Goal: Task Accomplishment & Management: Manage account settings

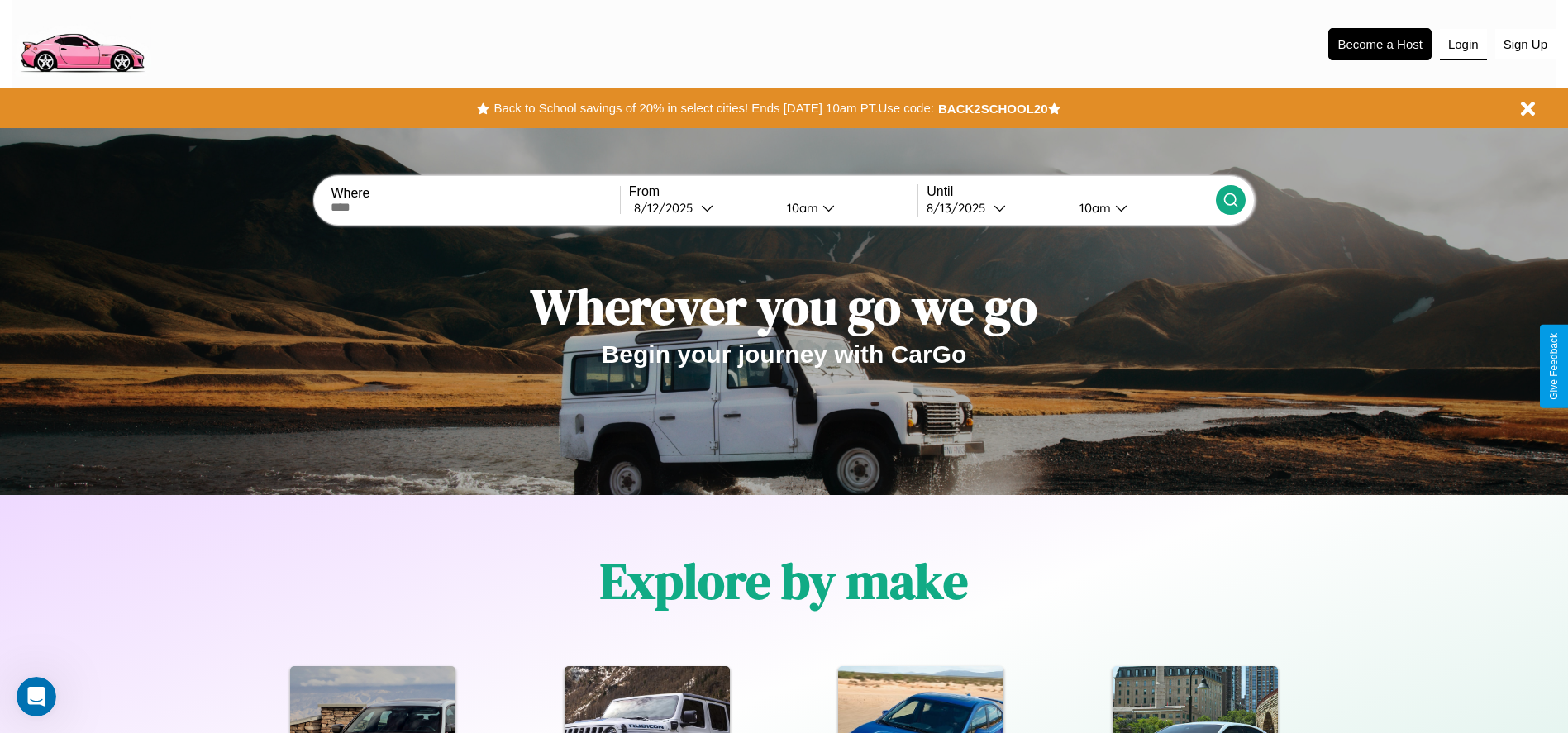
click at [1464, 43] on button "Login" at bounding box center [1464, 45] width 47 height 32
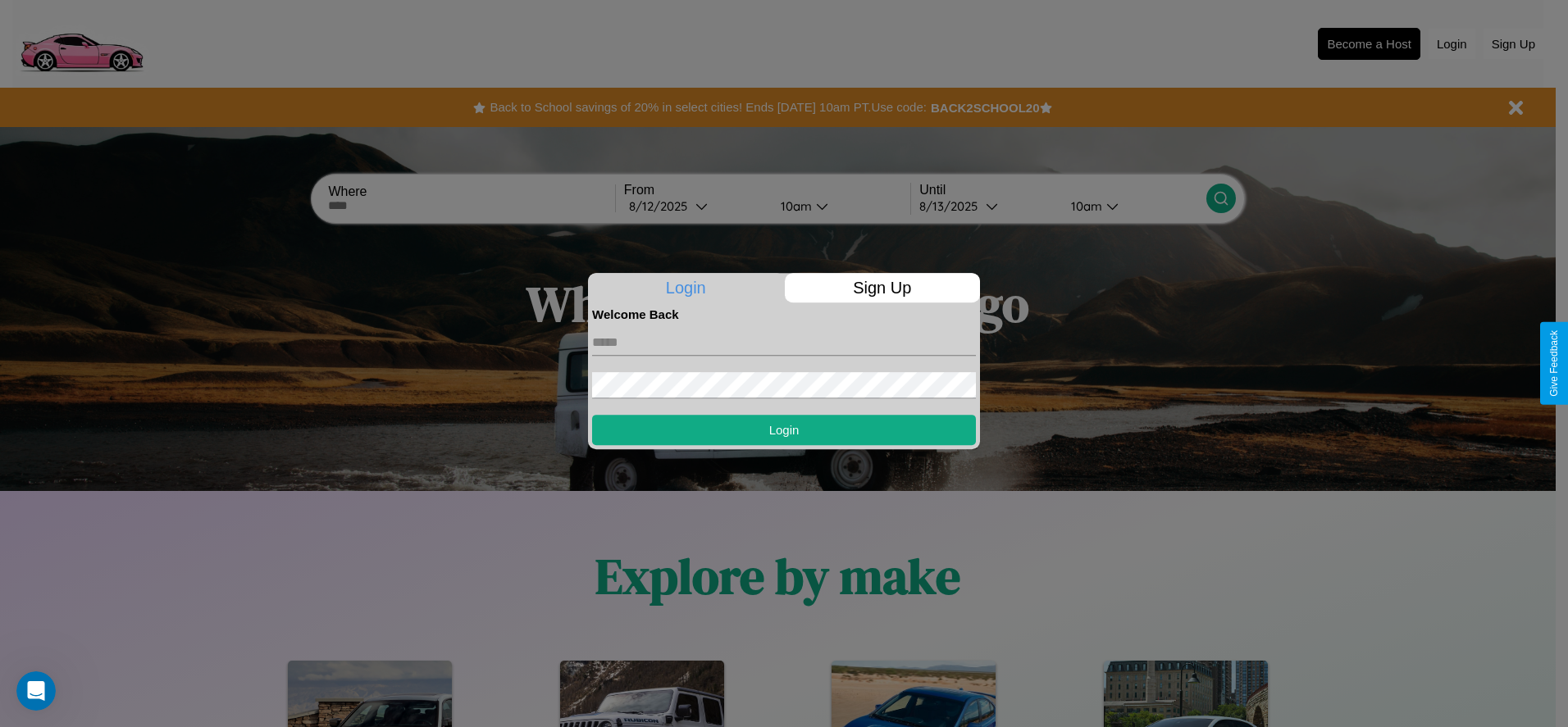
click at [784, 342] on input "text" at bounding box center [784, 343] width 384 height 27
type input "**********"
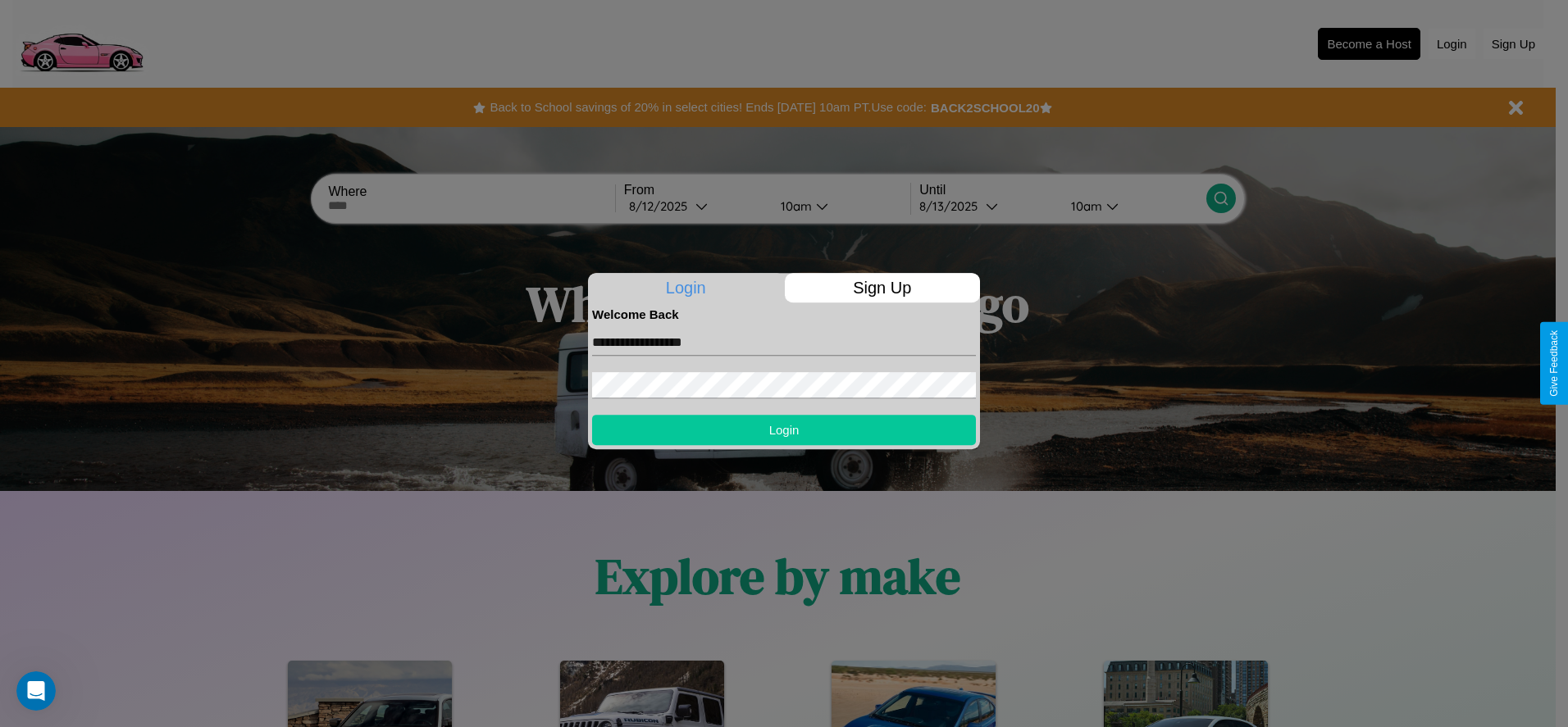
click at [784, 429] on button "Login" at bounding box center [784, 430] width 384 height 31
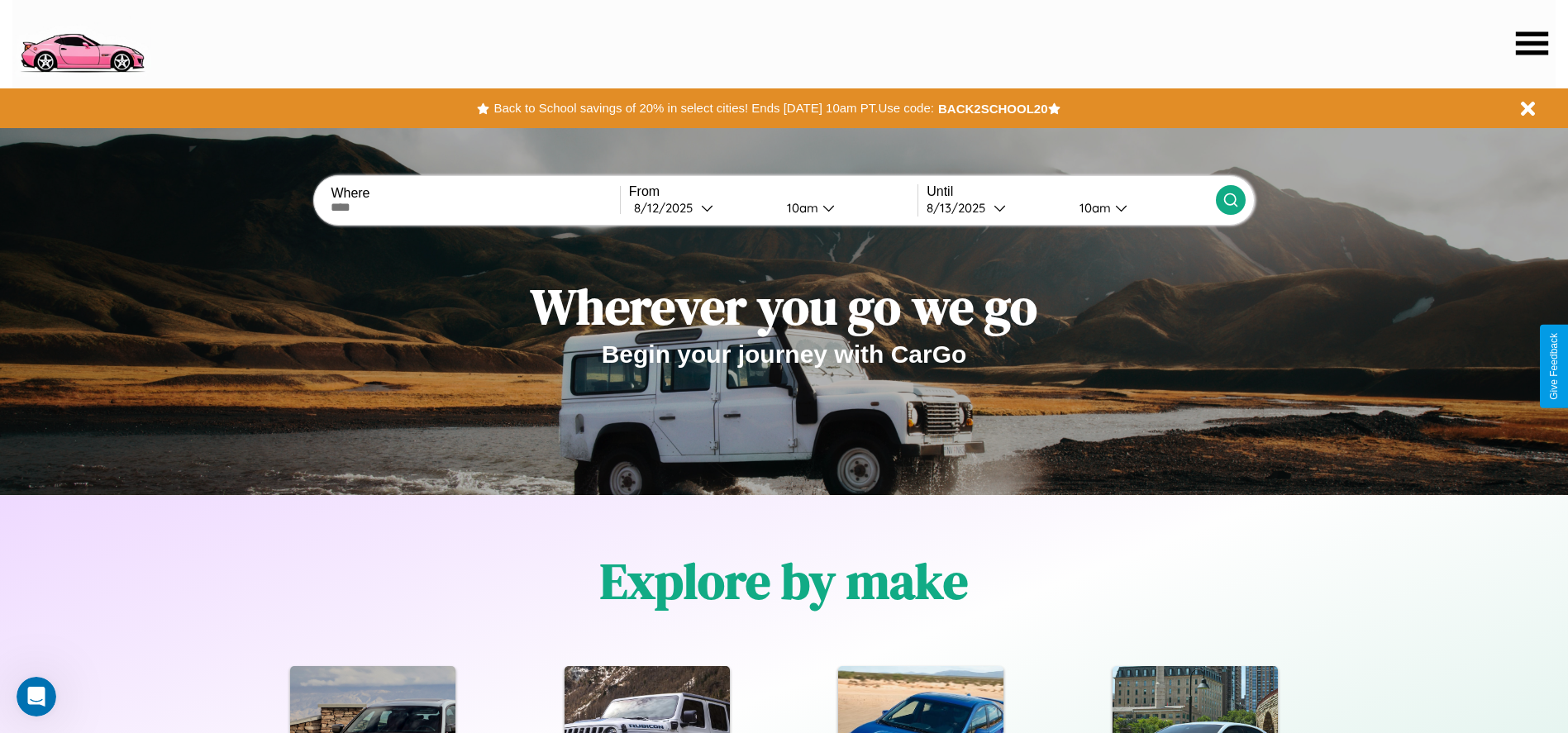
click at [1532, 43] on icon at bounding box center [1532, 43] width 33 height 23
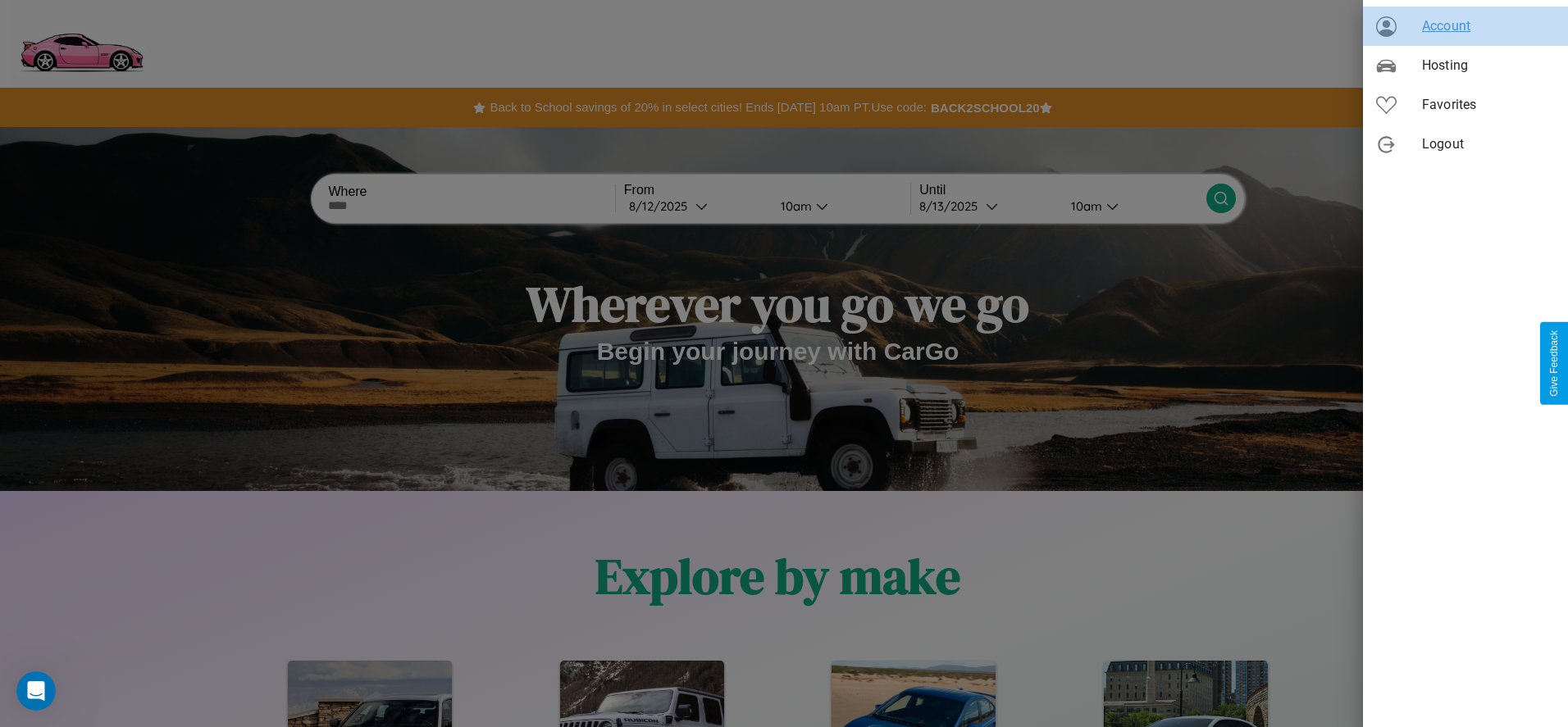
click at [1466, 27] on span "Account" at bounding box center [1488, 27] width 133 height 20
